Goal: Task Accomplishment & Management: Manage account settings

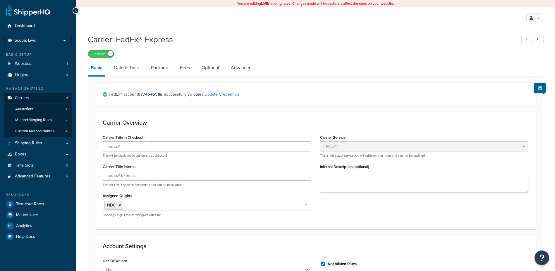
select select "fedEx"
select select "REGULAR_PICKUP"
select select "YOUR_PACKAGING"
click at [38, 235] on link "Help Docs" at bounding box center [37, 236] width 67 height 11
click at [36, 75] on link "Origins 11" at bounding box center [37, 74] width 67 height 11
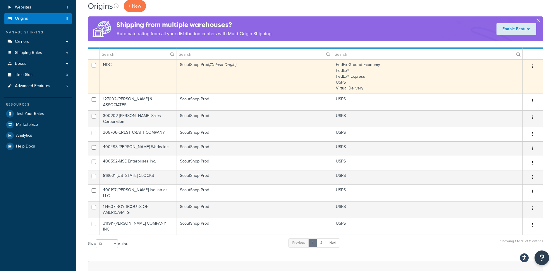
scroll to position [59, 0]
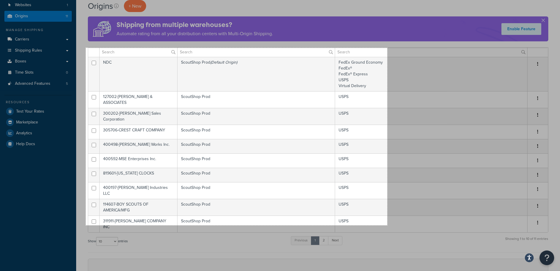
drag, startPoint x: 86, startPoint y: 48, endPoint x: 387, endPoint y: 225, distance: 349.4
click at [387, 225] on div "1029 X 605" at bounding box center [280, 153] width 560 height 424
click at [397, 198] on link "Copy" at bounding box center [397, 197] width 15 height 6
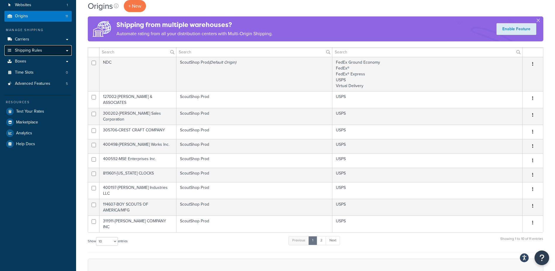
click at [30, 54] on link "Shipping Rules" at bounding box center [37, 50] width 67 height 11
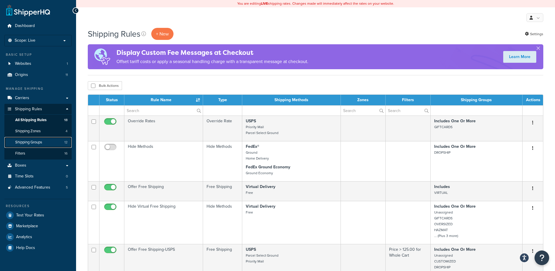
click at [44, 139] on link "Shipping Groups 12" at bounding box center [37, 142] width 67 height 11
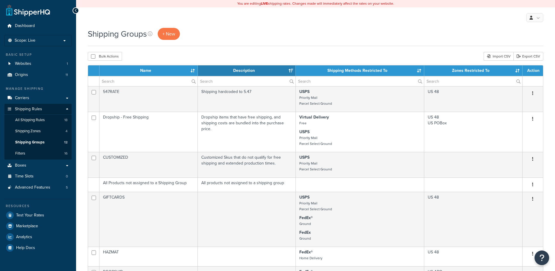
select select "15"
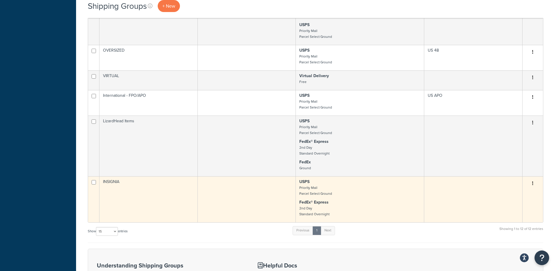
scroll to position [263, 0]
